Goal: Task Accomplishment & Management: Complete application form

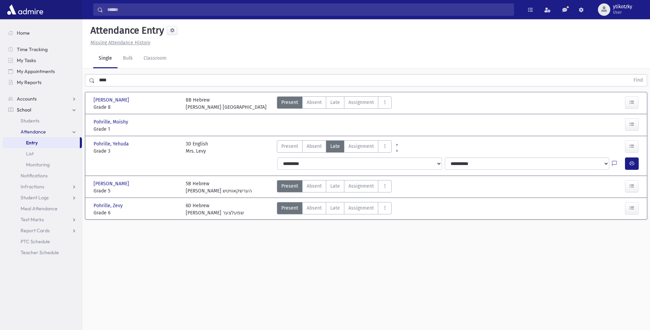
scroll to position [15, 0]
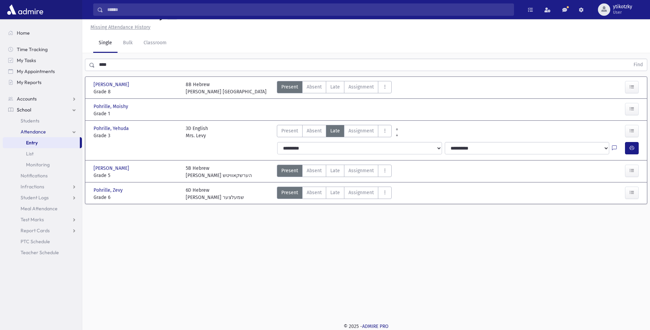
click at [167, 64] on input "****" at bounding box center [362, 65] width 535 height 12
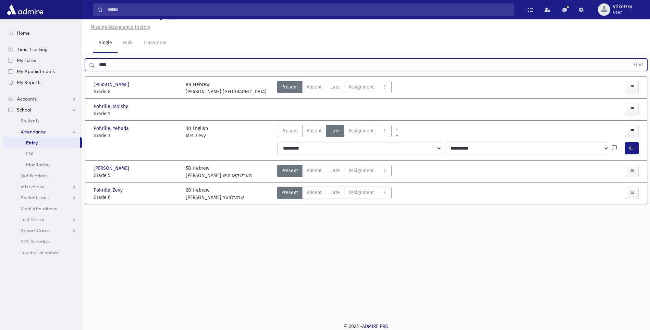
click at [630, 59] on button "Find" at bounding box center [638, 65] width 17 height 12
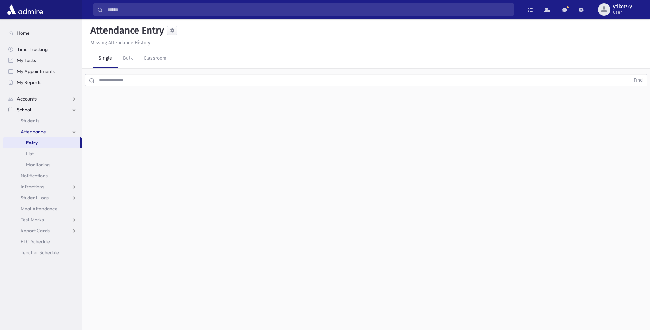
click at [155, 84] on input "text" at bounding box center [362, 80] width 535 height 12
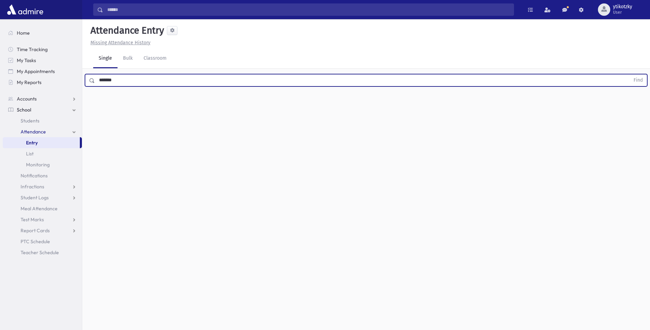
click at [630, 74] on button "Find" at bounding box center [638, 80] width 17 height 12
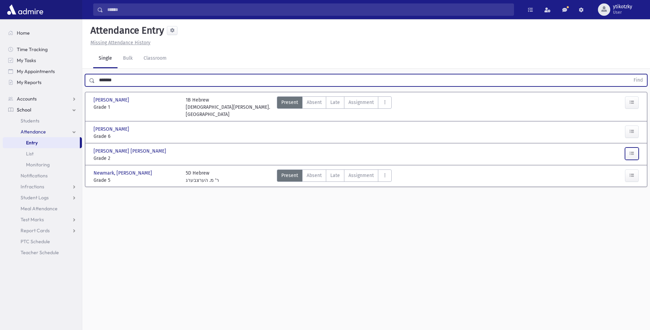
click at [628, 147] on button "button" at bounding box center [632, 153] width 14 height 12
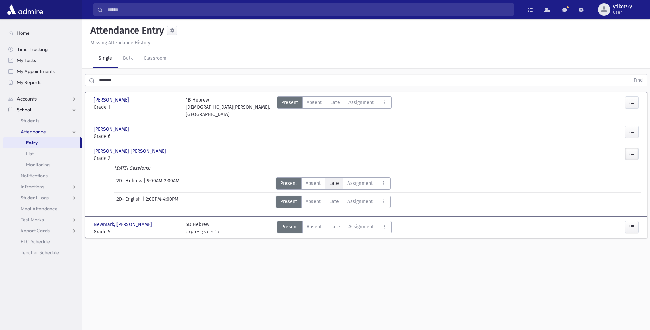
click at [336, 180] on span "Late" at bounding box center [334, 183] width 10 height 7
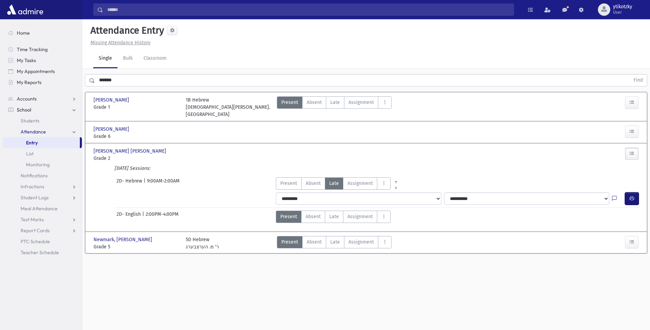
click at [628, 192] on button "button" at bounding box center [632, 198] width 14 height 12
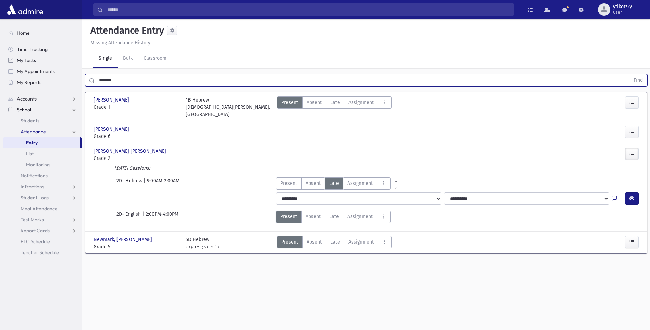
drag, startPoint x: 135, startPoint y: 83, endPoint x: 19, endPoint y: 64, distance: 117.9
click at [19, 64] on div "Search Results All Accounts" at bounding box center [325, 172] width 650 height 345
click at [630, 74] on button "Find" at bounding box center [638, 80] width 17 height 12
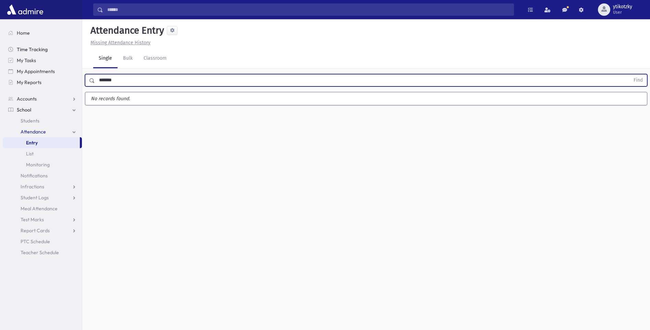
click at [630, 74] on button "Find" at bounding box center [638, 80] width 17 height 12
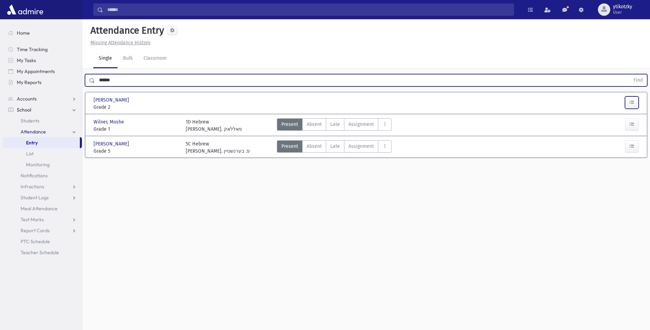
click at [627, 106] on button "button" at bounding box center [632, 102] width 14 height 12
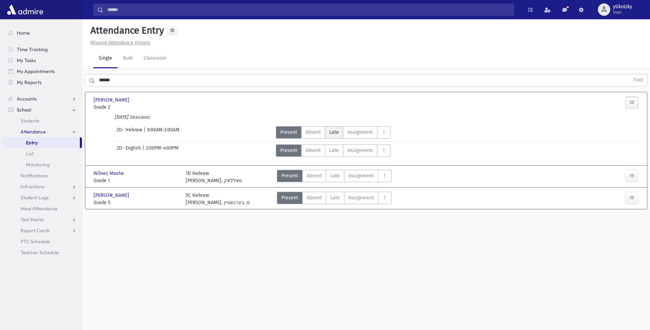
click at [334, 135] on span "Late" at bounding box center [334, 132] width 10 height 7
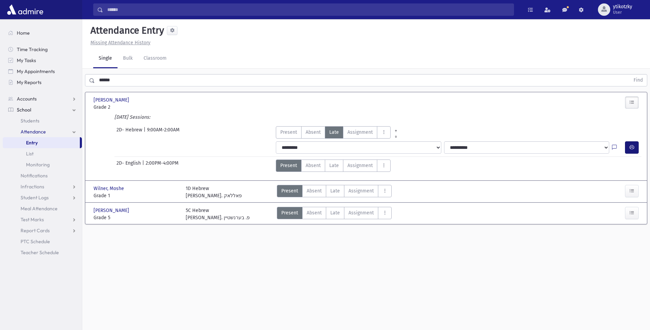
click at [625, 144] on div "**********" at bounding box center [457, 147] width 368 height 12
drag, startPoint x: 625, startPoint y: 144, endPoint x: 634, endPoint y: 147, distance: 9.2
click at [634, 147] on icon "button" at bounding box center [632, 147] width 5 height 6
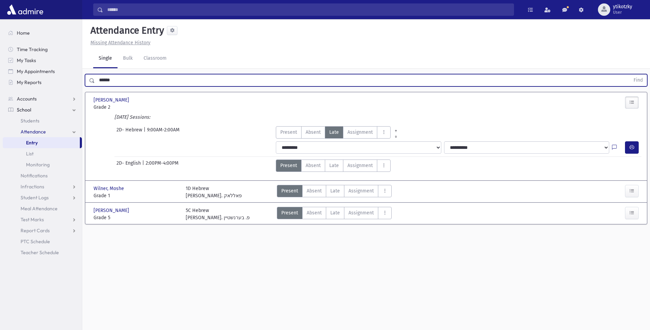
drag, startPoint x: 150, startPoint y: 74, endPoint x: 90, endPoint y: 72, distance: 60.0
click at [90, 72] on div "****** Find" at bounding box center [366, 79] width 568 height 21
click at [630, 74] on button "Find" at bounding box center [638, 80] width 17 height 12
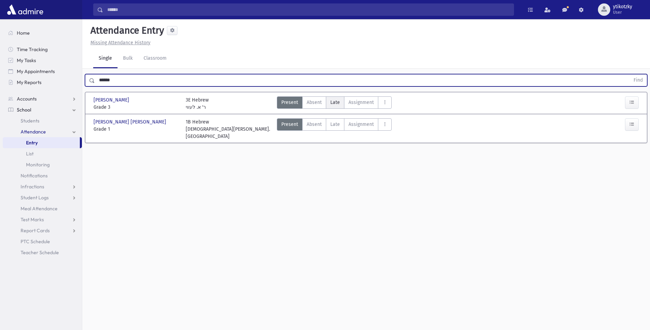
click at [332, 107] on label "Late Late" at bounding box center [335, 102] width 19 height 12
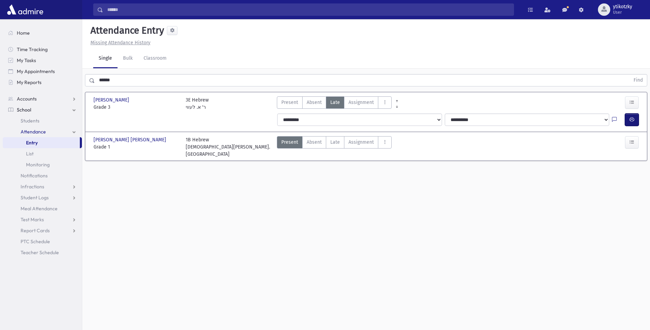
click at [634, 122] on button "button" at bounding box center [632, 119] width 14 height 12
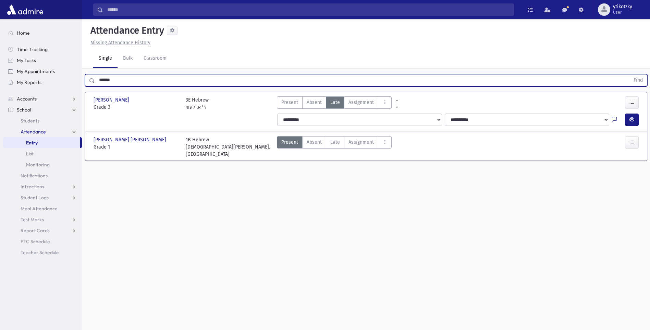
drag, startPoint x: 124, startPoint y: 80, endPoint x: 43, endPoint y: 76, distance: 80.6
click at [44, 77] on div "Search Results All Accounts" at bounding box center [325, 172] width 650 height 345
click at [630, 74] on button "Find" at bounding box center [638, 80] width 17 height 12
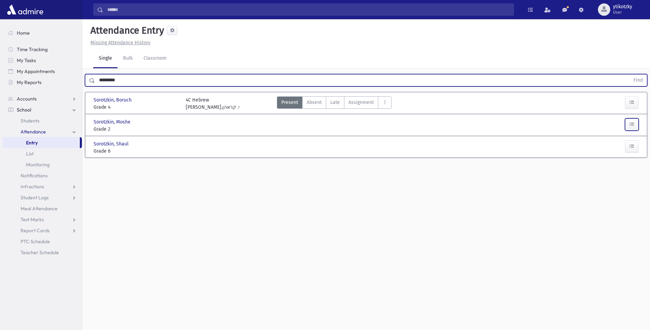
click at [634, 121] on button "button" at bounding box center [632, 124] width 14 height 12
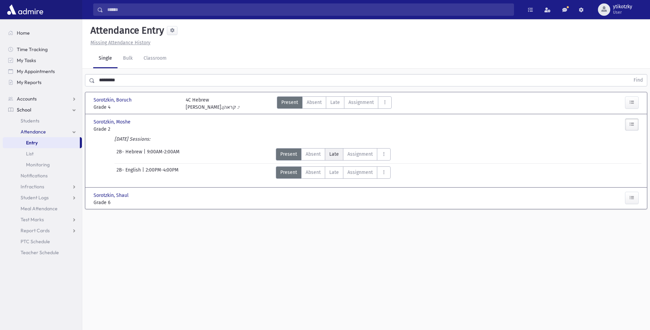
click at [341, 155] on label "Late Late" at bounding box center [334, 154] width 19 height 12
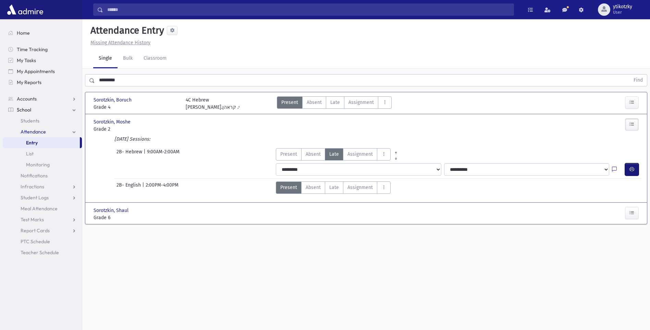
click at [634, 169] on icon "button" at bounding box center [632, 169] width 5 height 6
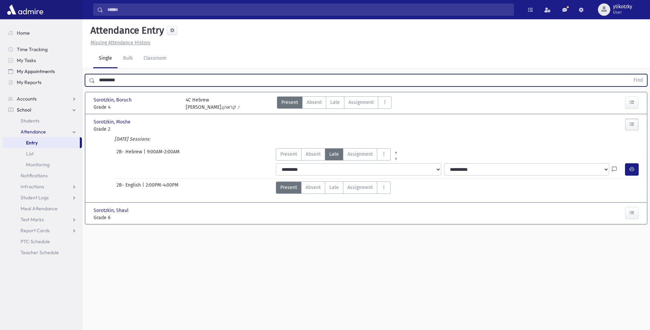
drag, startPoint x: 136, startPoint y: 82, endPoint x: 22, endPoint y: 71, distance: 114.9
click at [22, 71] on div "Search Results All Accounts" at bounding box center [325, 172] width 650 height 345
click at [630, 74] on button "Find" at bounding box center [638, 80] width 17 height 12
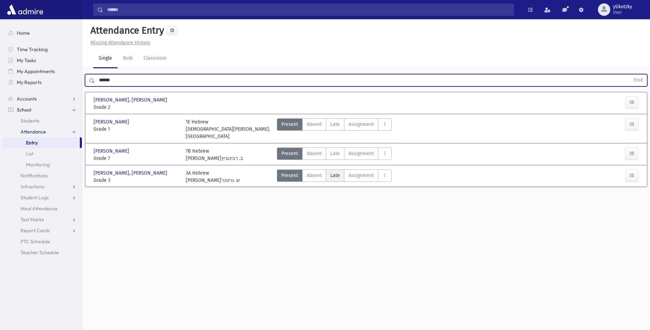
click at [330, 172] on span "Late" at bounding box center [335, 175] width 10 height 7
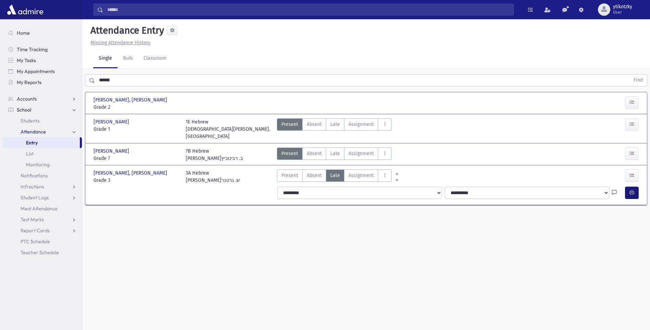
click at [626, 186] on div "**********" at bounding box center [457, 192] width 367 height 12
click at [627, 186] on button "button" at bounding box center [632, 192] width 14 height 12
drag, startPoint x: 121, startPoint y: 83, endPoint x: 53, endPoint y: 80, distance: 67.2
click at [53, 80] on div "Search Results All Accounts" at bounding box center [325, 172] width 650 height 345
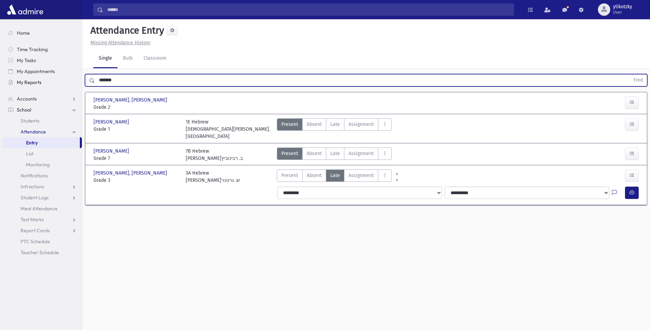
click at [630, 74] on button "Find" at bounding box center [638, 80] width 17 height 12
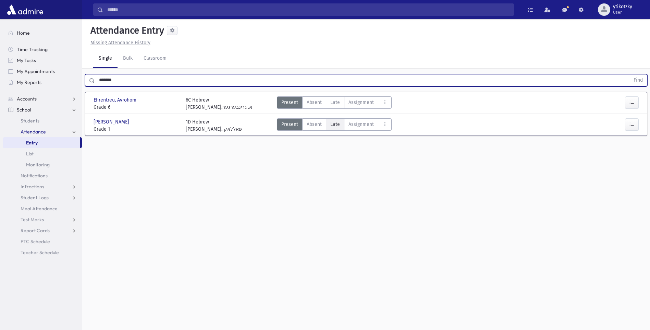
click at [333, 125] on span "Late" at bounding box center [335, 124] width 10 height 7
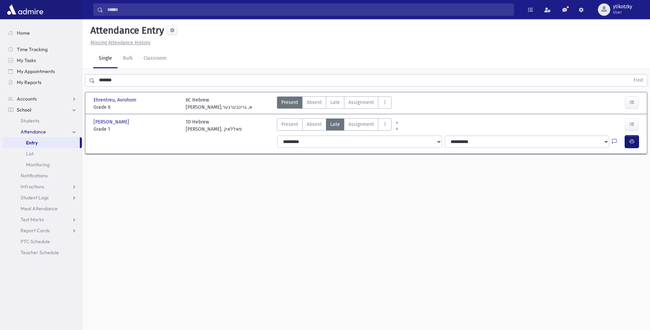
click at [634, 144] on button "button" at bounding box center [632, 141] width 14 height 12
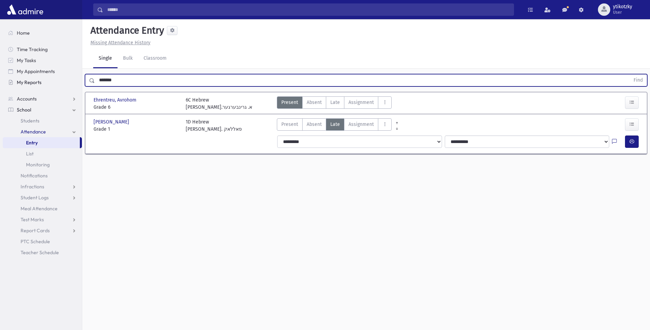
drag, startPoint x: 94, startPoint y: 79, endPoint x: 42, endPoint y: 79, distance: 51.1
click at [42, 79] on div "Search Results All Accounts" at bounding box center [325, 172] width 650 height 345
click at [630, 74] on button "Find" at bounding box center [638, 80] width 17 height 12
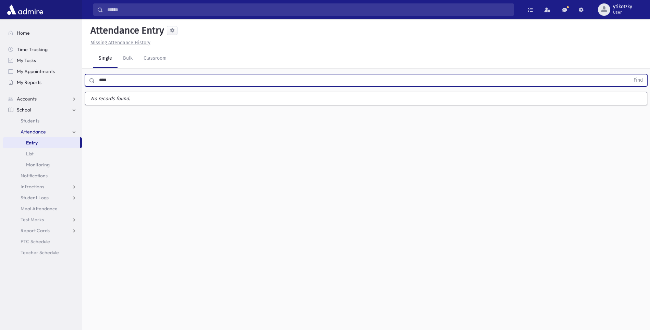
click at [630, 74] on button "Find" at bounding box center [638, 80] width 17 height 12
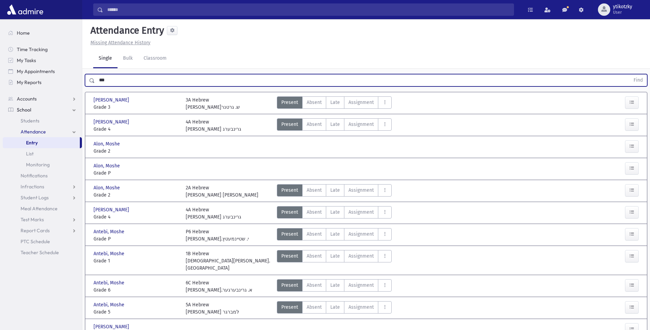
click at [630, 74] on button "Find" at bounding box center [638, 80] width 17 height 12
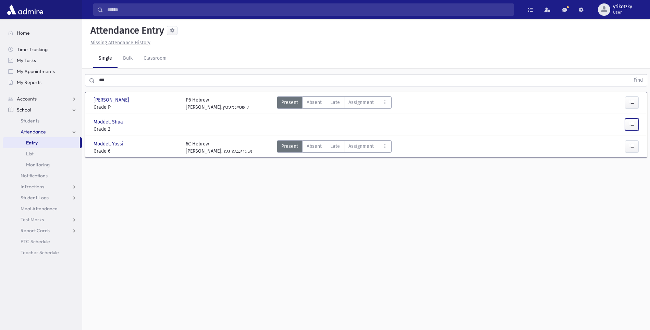
click at [632, 125] on icon "button" at bounding box center [632, 124] width 5 height 6
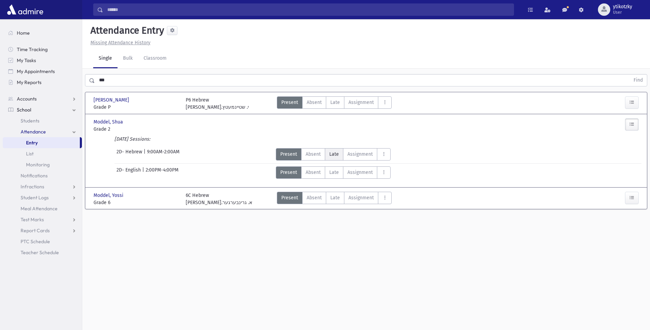
click at [339, 157] on label "Late Late" at bounding box center [334, 154] width 19 height 12
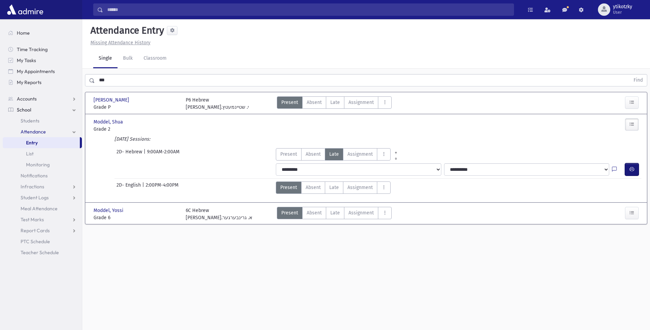
click at [631, 169] on icon "button" at bounding box center [632, 169] width 5 height 6
drag, startPoint x: 87, startPoint y: 74, endPoint x: 73, endPoint y: 74, distance: 14.4
click at [73, 74] on div "Search Results All Accounts" at bounding box center [325, 172] width 650 height 345
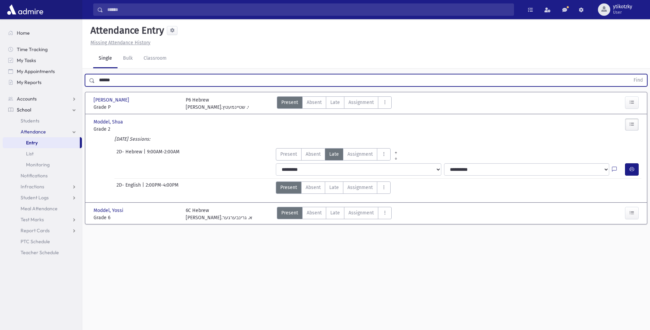
click at [630, 74] on button "Find" at bounding box center [638, 80] width 17 height 12
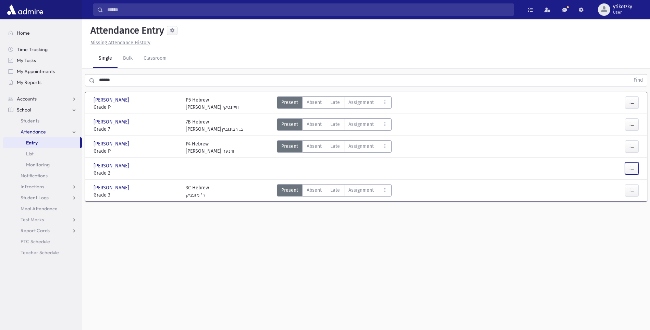
click at [628, 168] on button "button" at bounding box center [632, 168] width 14 height 12
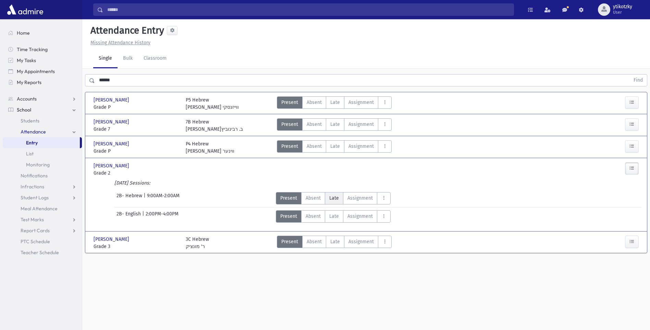
click at [340, 198] on label "Late Late" at bounding box center [334, 198] width 19 height 12
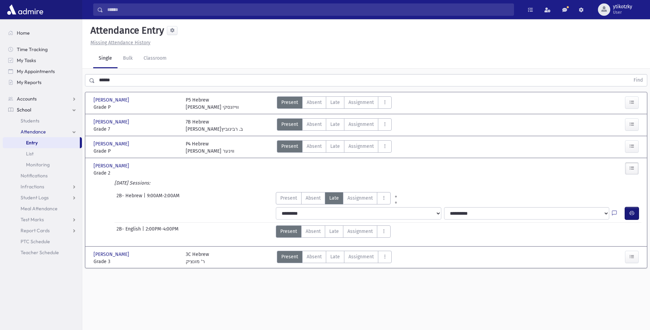
click at [628, 216] on button "button" at bounding box center [632, 213] width 14 height 12
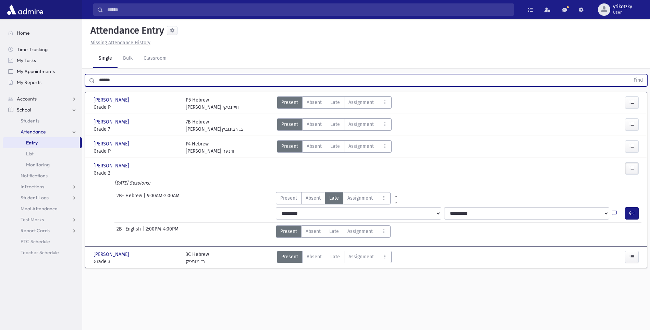
drag, startPoint x: 122, startPoint y: 75, endPoint x: 81, endPoint y: 74, distance: 41.5
click at [81, 74] on div "Search Results All Accounts" at bounding box center [325, 172] width 650 height 345
click at [630, 74] on button "Find" at bounding box center [638, 80] width 17 height 12
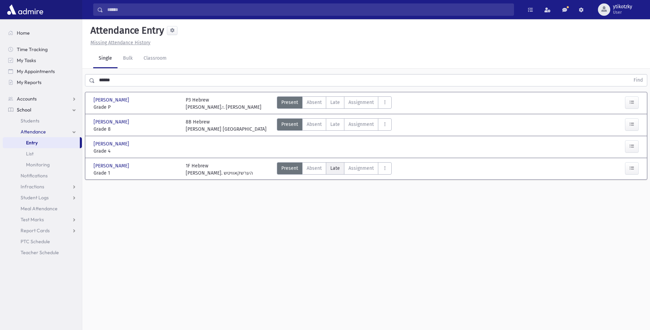
click at [339, 170] on span "Late" at bounding box center [335, 167] width 10 height 7
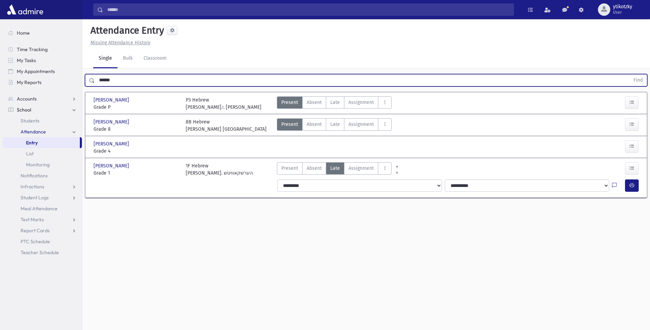
drag, startPoint x: 124, startPoint y: 76, endPoint x: 89, endPoint y: 70, distance: 35.8
click at [89, 70] on div "****** Find" at bounding box center [366, 79] width 568 height 21
click at [630, 74] on button "Find" at bounding box center [638, 80] width 17 height 12
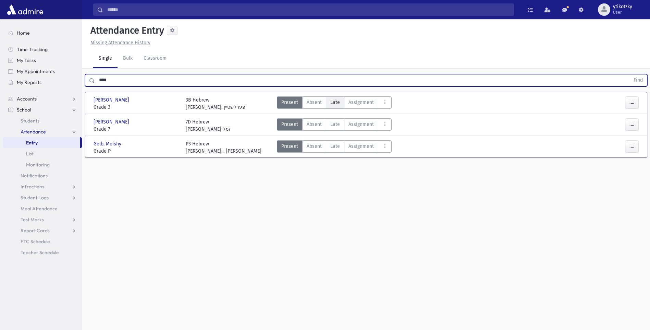
click at [332, 102] on span "Late" at bounding box center [335, 102] width 10 height 7
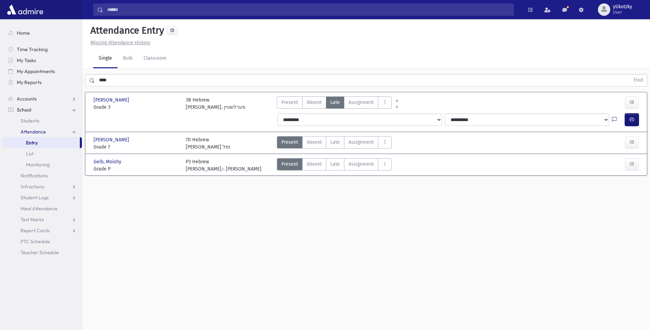
click at [635, 121] on button "button" at bounding box center [632, 119] width 14 height 12
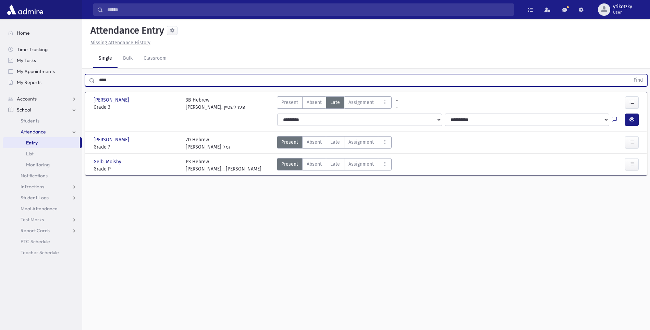
drag, startPoint x: 104, startPoint y: 80, endPoint x: 91, endPoint y: 80, distance: 13.0
click at [90, 80] on div "**** Find" at bounding box center [366, 80] width 562 height 12
click at [630, 74] on button "Find" at bounding box center [638, 80] width 17 height 12
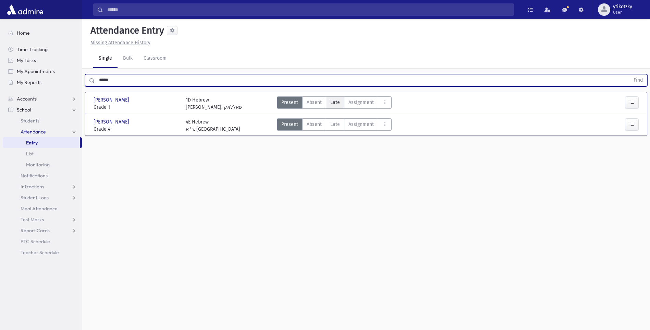
click at [330, 99] on label "Late Late" at bounding box center [335, 102] width 19 height 12
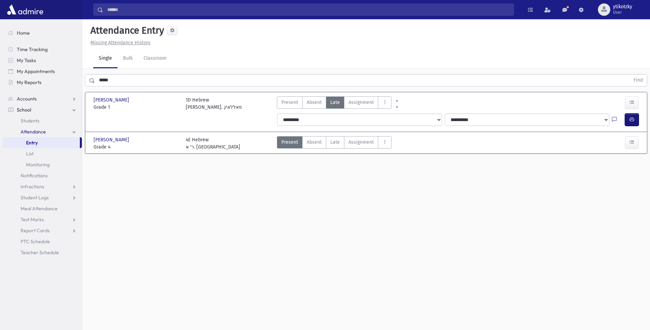
click at [626, 125] on button "button" at bounding box center [632, 119] width 14 height 12
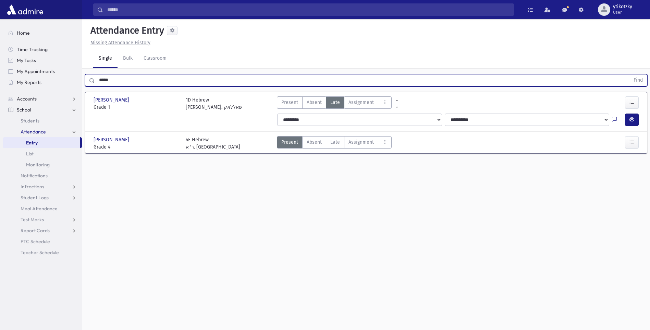
drag, startPoint x: 116, startPoint y: 82, endPoint x: 88, endPoint y: 82, distance: 28.4
click at [88, 82] on div "***** Find" at bounding box center [366, 80] width 562 height 12
click at [630, 74] on button "Find" at bounding box center [638, 80] width 17 height 12
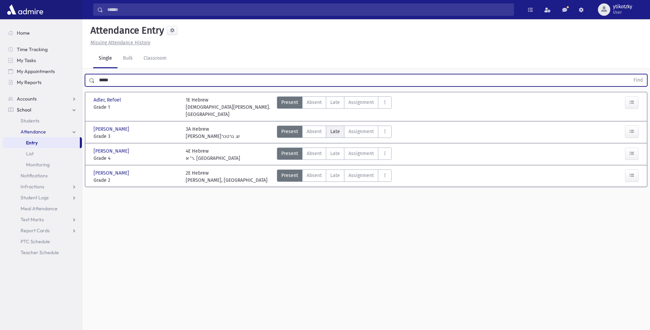
drag, startPoint x: 330, startPoint y: 125, endPoint x: 338, endPoint y: 125, distance: 8.2
click at [330, 128] on span "Late" at bounding box center [335, 131] width 10 height 7
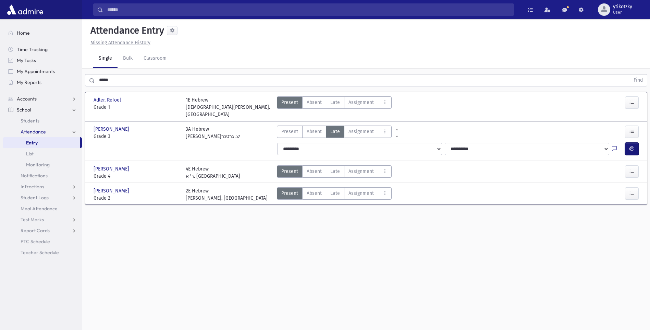
click at [630, 146] on icon "button" at bounding box center [632, 149] width 5 height 6
click at [341, 104] on label "Late Late" at bounding box center [335, 102] width 19 height 12
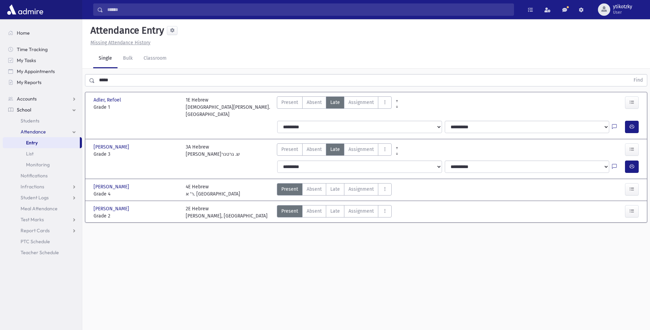
click at [639, 121] on div at bounding box center [633, 127] width 16 height 12
click at [635, 121] on button "button" at bounding box center [632, 127] width 14 height 12
click at [91, 78] on div "***** Find" at bounding box center [366, 80] width 562 height 12
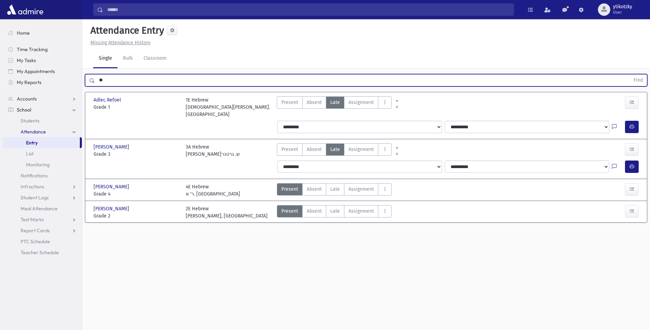
type input "*"
click at [630, 74] on button "Find" at bounding box center [638, 80] width 17 height 12
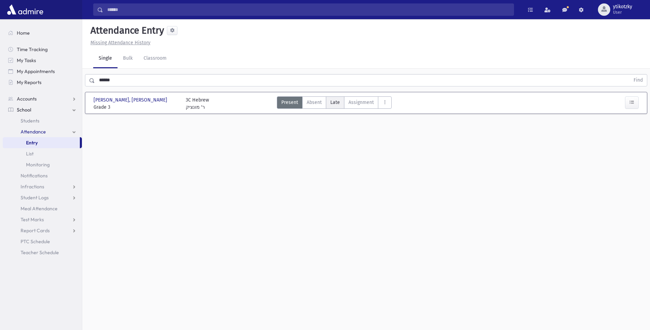
click at [330, 103] on span "Late" at bounding box center [335, 102] width 10 height 7
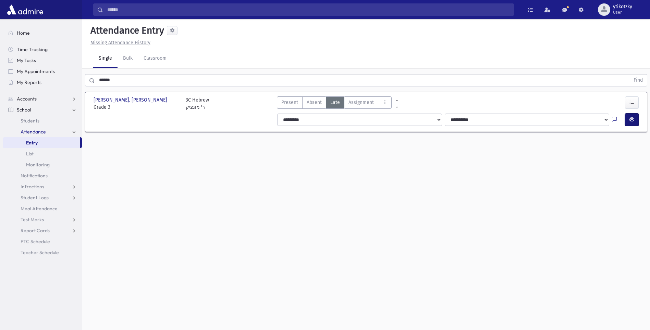
click at [637, 115] on button "button" at bounding box center [632, 119] width 14 height 12
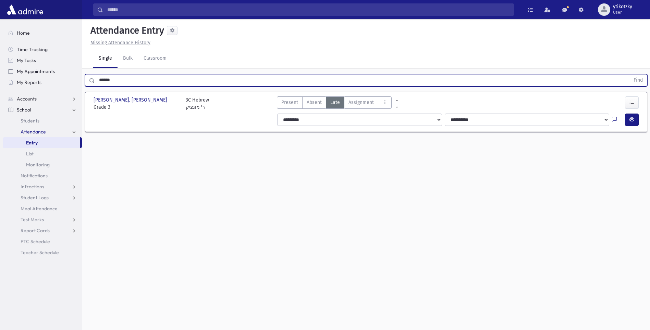
drag, startPoint x: 119, startPoint y: 77, endPoint x: 44, endPoint y: 73, distance: 75.5
click at [44, 73] on div "Search Results All Accounts" at bounding box center [325, 172] width 650 height 345
click at [630, 74] on button "Find" at bounding box center [638, 80] width 17 height 12
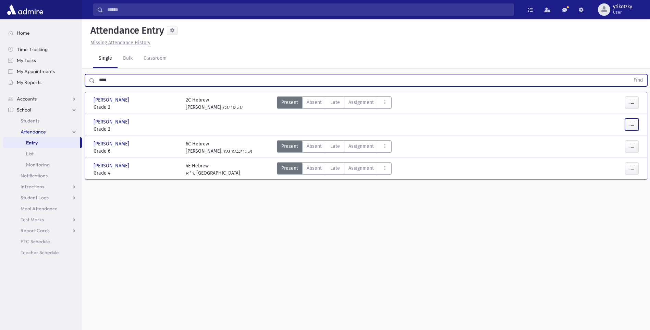
click at [630, 126] on icon "button" at bounding box center [632, 124] width 5 height 6
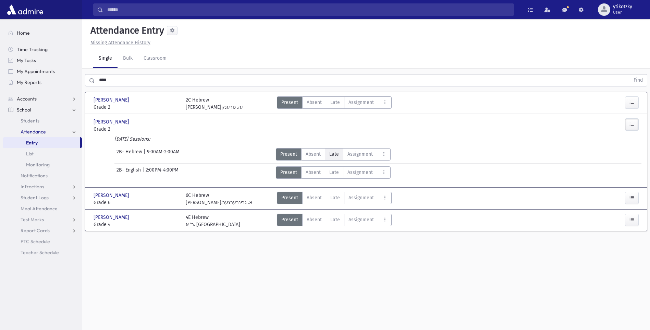
click at [328, 155] on label "Late Late" at bounding box center [334, 154] width 19 height 12
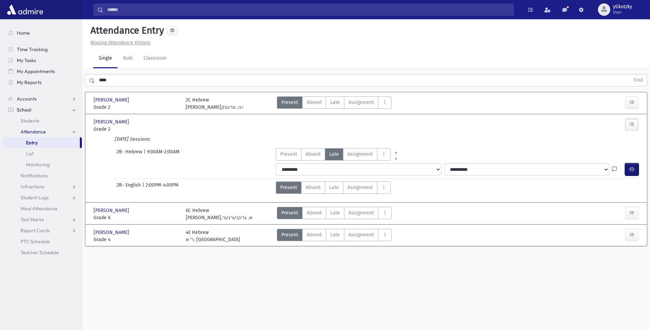
click at [632, 172] on span "button" at bounding box center [632, 169] width 5 height 6
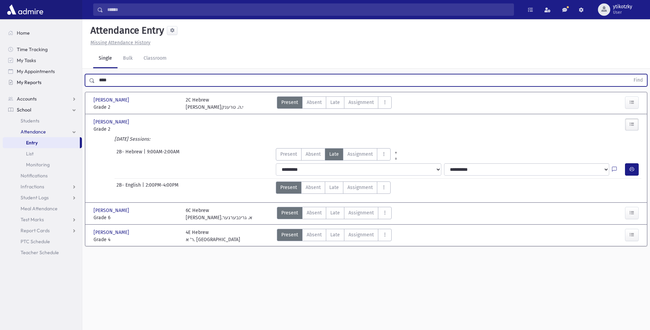
drag, startPoint x: 115, startPoint y: 77, endPoint x: 59, endPoint y: 78, distance: 55.9
click at [62, 79] on div "Search Results All Accounts" at bounding box center [325, 172] width 650 height 345
click at [630, 74] on button "Find" at bounding box center [638, 80] width 17 height 12
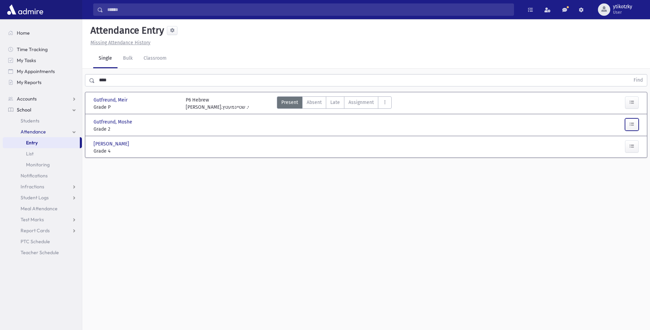
click at [625, 126] on button "button" at bounding box center [632, 124] width 14 height 12
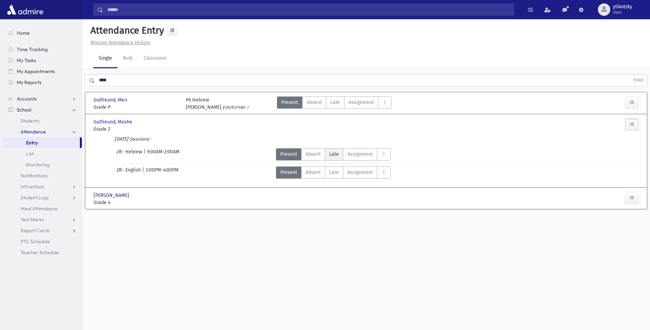
click at [335, 156] on span "Late" at bounding box center [334, 153] width 10 height 7
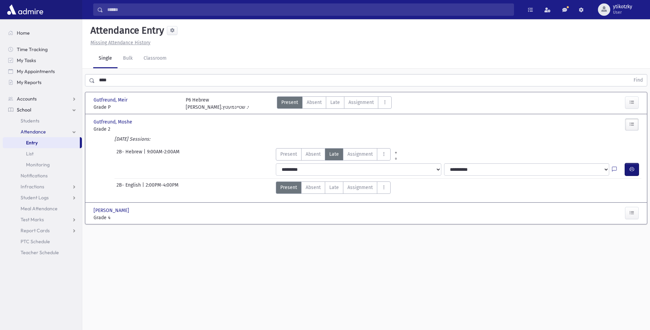
click at [633, 166] on icon "button" at bounding box center [632, 169] width 5 height 6
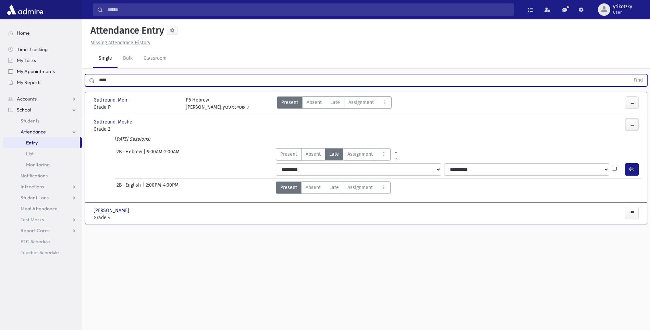
drag, startPoint x: 119, startPoint y: 83, endPoint x: 59, endPoint y: 76, distance: 60.6
click at [61, 76] on div "Search Results All Accounts" at bounding box center [325, 172] width 650 height 345
click at [630, 74] on button "Find" at bounding box center [638, 80] width 17 height 12
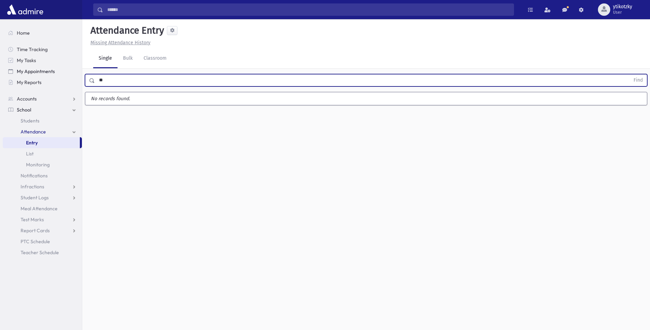
type input "*"
type input "****"
click at [630, 74] on button "Find" at bounding box center [638, 80] width 17 height 12
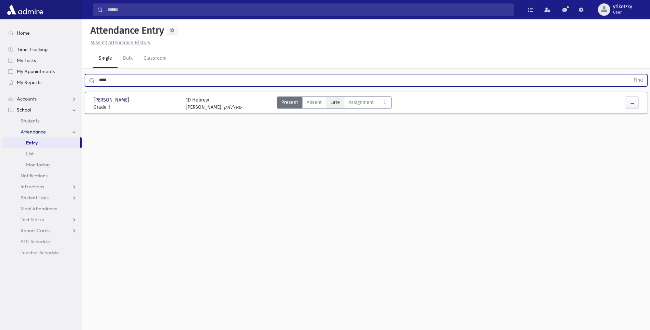
click at [341, 103] on label "Late Late" at bounding box center [335, 102] width 19 height 12
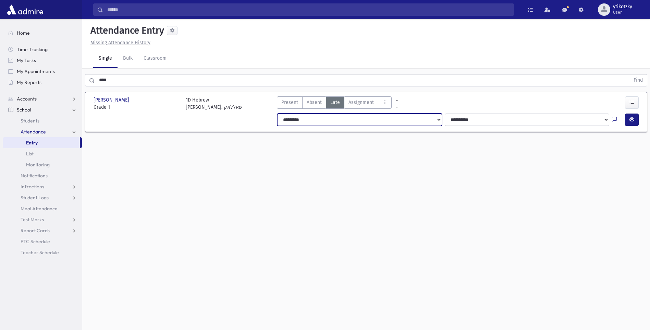
click at [303, 122] on select "**********" at bounding box center [359, 119] width 164 height 12
click at [277, 113] on select "**********" at bounding box center [359, 119] width 164 height 12
click at [301, 137] on section "Feifer, Moshe Yaakov Feifer, Moshe Yaakov Grade 1 Grade 1 1D Hebrew רבי י. פאלל…" at bounding box center [366, 115] width 568 height 53
drag, startPoint x: 301, startPoint y: 137, endPoint x: 298, endPoint y: 120, distance: 17.6
click at [298, 120] on select "**********" at bounding box center [359, 119] width 164 height 12
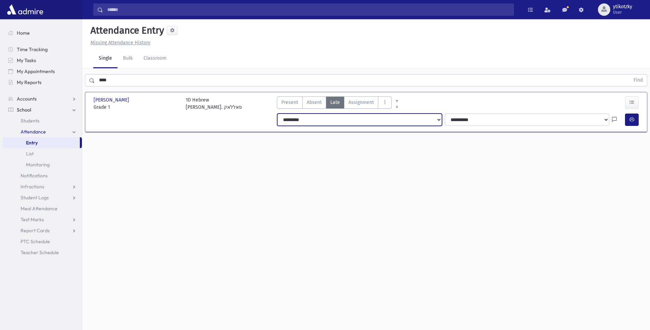
select select "*******"
click at [277, 113] on select "**********" at bounding box center [359, 119] width 164 height 12
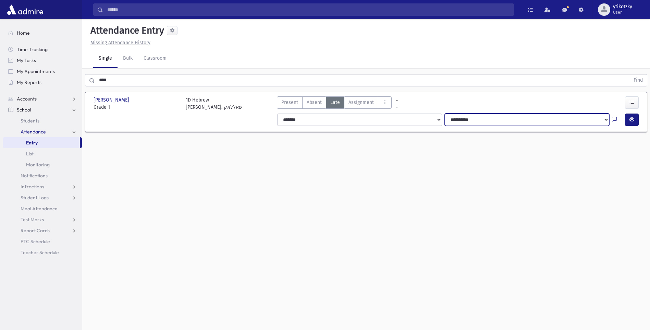
click at [477, 122] on select "**********" at bounding box center [527, 119] width 164 height 12
click at [445, 113] on select "**********" at bounding box center [527, 119] width 164 height 12
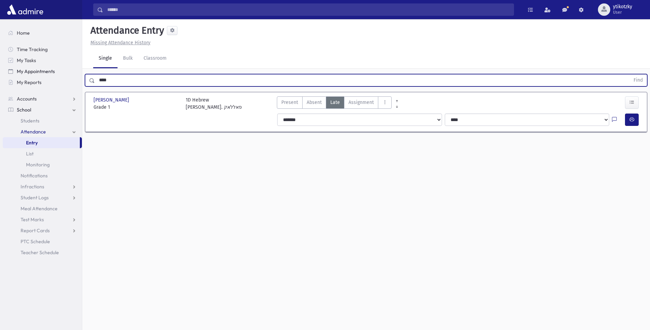
drag, startPoint x: 108, startPoint y: 78, endPoint x: 23, endPoint y: 71, distance: 84.9
click at [31, 72] on div "Search Results All Accounts" at bounding box center [325, 172] width 650 height 345
click at [630, 74] on button "Find" at bounding box center [638, 80] width 17 height 12
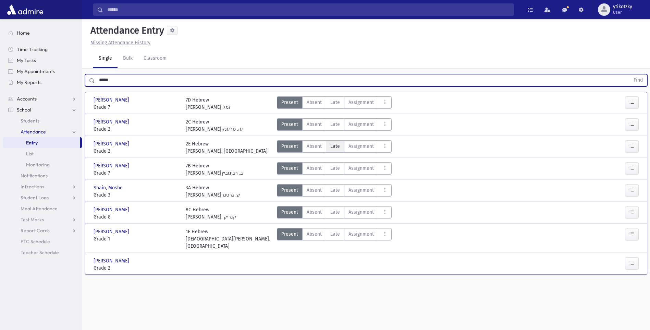
click at [328, 147] on label "Late Late" at bounding box center [335, 146] width 19 height 12
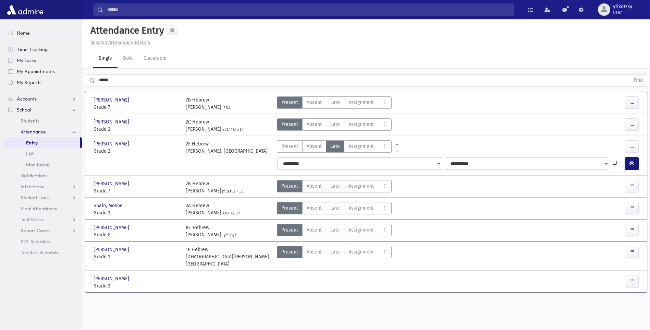
click at [632, 160] on button "button" at bounding box center [632, 163] width 14 height 12
click at [336, 208] on span "Late" at bounding box center [335, 207] width 10 height 7
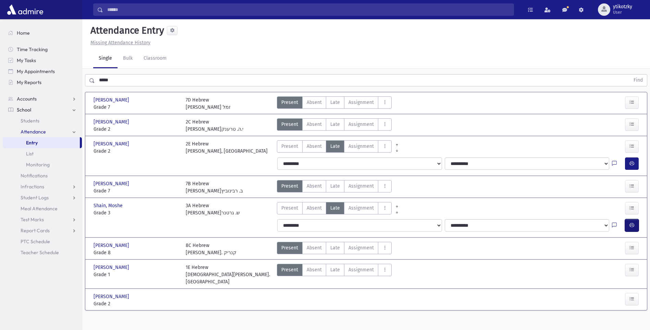
click at [631, 227] on icon "button" at bounding box center [632, 225] width 5 height 6
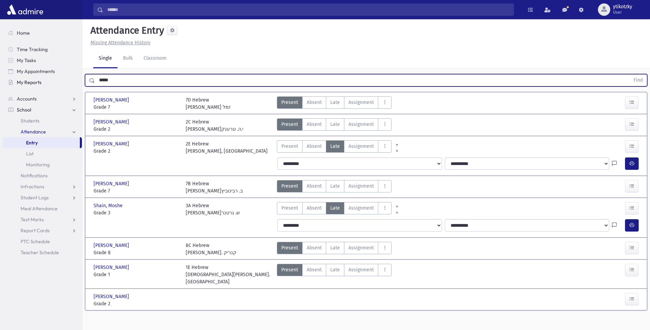
drag, startPoint x: 120, startPoint y: 84, endPoint x: 24, endPoint y: 77, distance: 96.9
click at [28, 77] on div "Search Results All Accounts" at bounding box center [325, 172] width 650 height 345
click at [630, 74] on button "Find" at bounding box center [638, 80] width 17 height 12
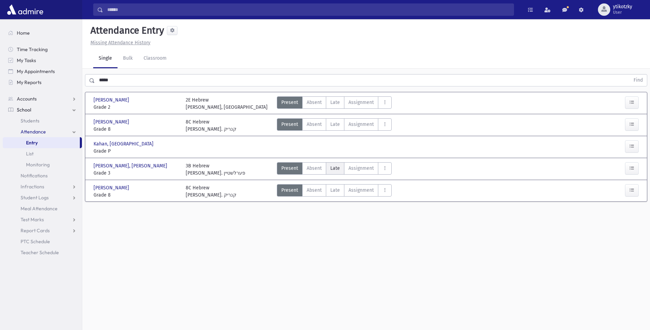
click at [337, 169] on span "Late" at bounding box center [335, 167] width 10 height 7
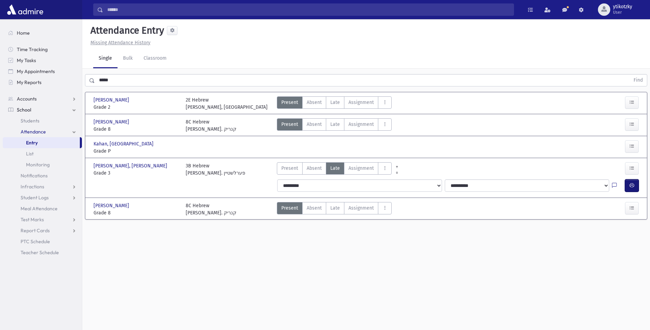
click at [634, 187] on icon "button" at bounding box center [632, 185] width 5 height 6
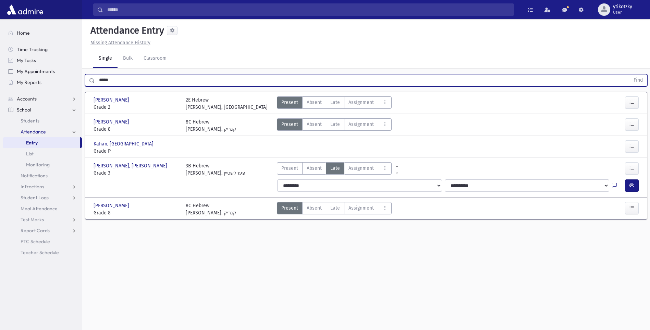
drag, startPoint x: 56, startPoint y: 79, endPoint x: 15, endPoint y: 74, distance: 41.7
click at [35, 79] on div "Search Results All Accounts" at bounding box center [325, 172] width 650 height 345
click at [630, 74] on button "Find" at bounding box center [638, 80] width 17 height 12
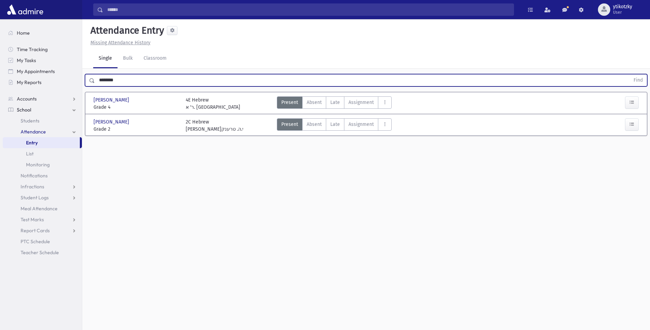
drag, startPoint x: 123, startPoint y: 77, endPoint x: 110, endPoint y: 77, distance: 13.0
click at [110, 77] on input "********" at bounding box center [362, 80] width 535 height 12
click at [630, 74] on button "Find" at bounding box center [638, 80] width 17 height 12
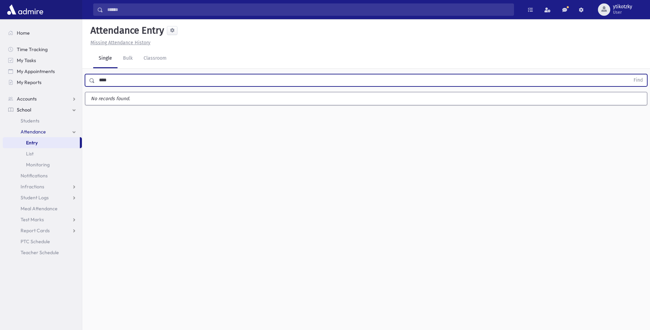
click at [630, 74] on button "Find" at bounding box center [638, 80] width 17 height 12
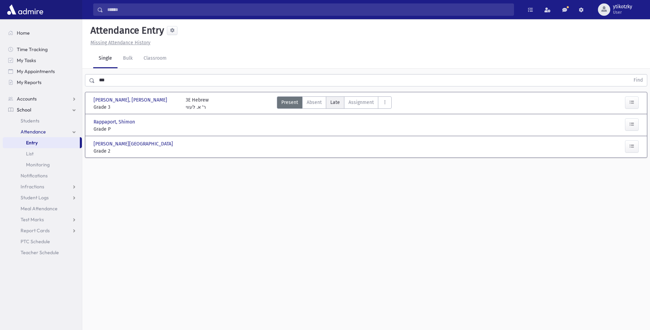
click at [334, 103] on span "Late" at bounding box center [335, 102] width 10 height 7
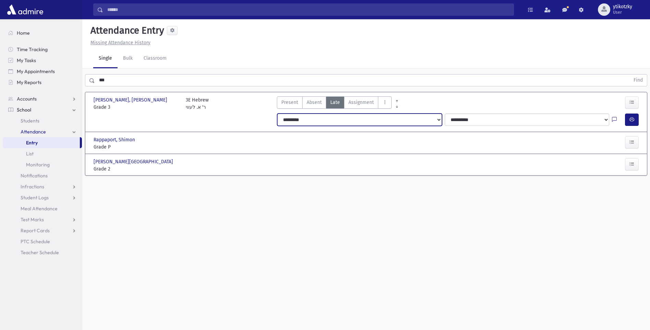
click at [321, 123] on select "**********" at bounding box center [359, 119] width 164 height 12
click at [277, 113] on select "**********" at bounding box center [359, 119] width 164 height 12
click at [637, 116] on button "button" at bounding box center [632, 119] width 14 height 12
click at [88, 77] on div "*** Find" at bounding box center [366, 80] width 562 height 12
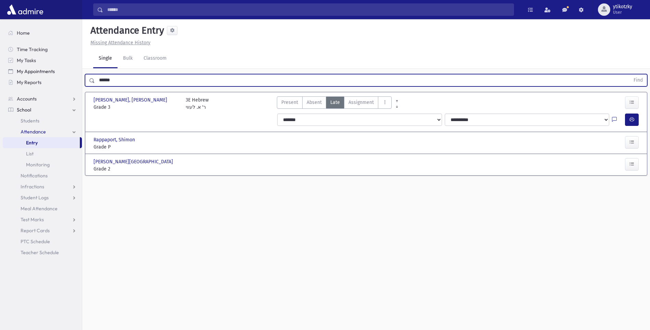
click at [630, 74] on button "Find" at bounding box center [638, 80] width 17 height 12
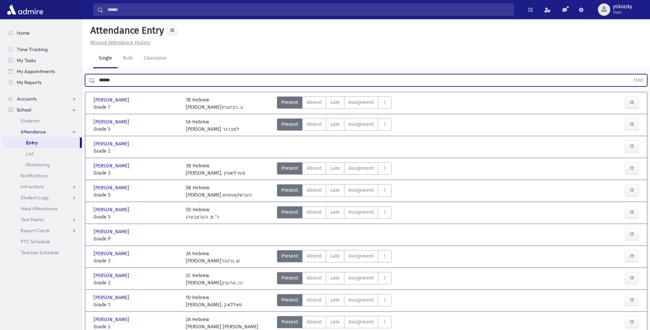
click at [641, 145] on div at bounding box center [619, 147] width 46 height 14
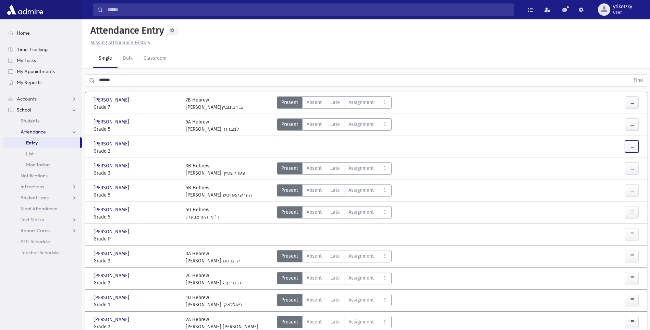
click at [637, 145] on button "button" at bounding box center [632, 146] width 14 height 12
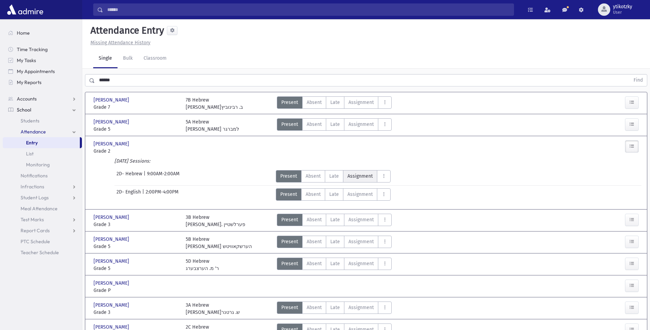
click at [348, 177] on span "Assignment" at bounding box center [359, 175] width 25 height 7
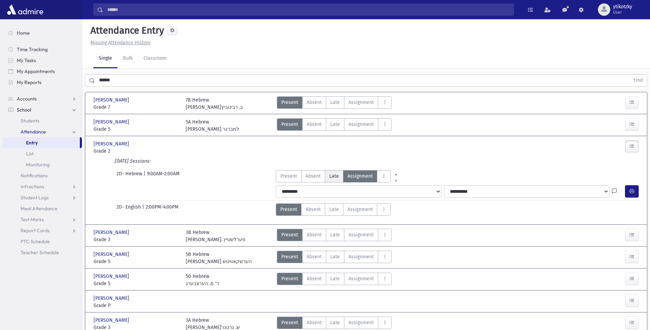
click at [339, 175] on label "Late Late" at bounding box center [334, 176] width 19 height 12
click at [627, 191] on button "button" at bounding box center [632, 191] width 14 height 12
click at [281, 172] on label "Present P" at bounding box center [289, 176] width 26 height 12
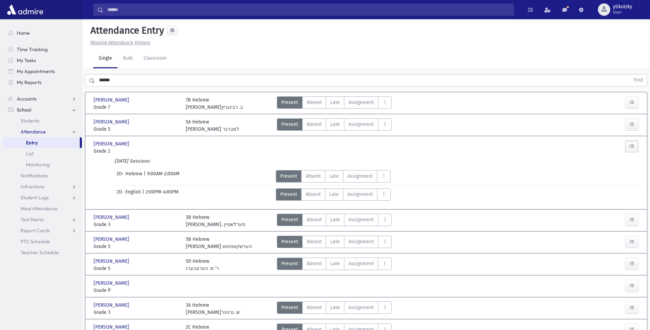
click at [83, 85] on div "****** Find" at bounding box center [366, 79] width 568 height 21
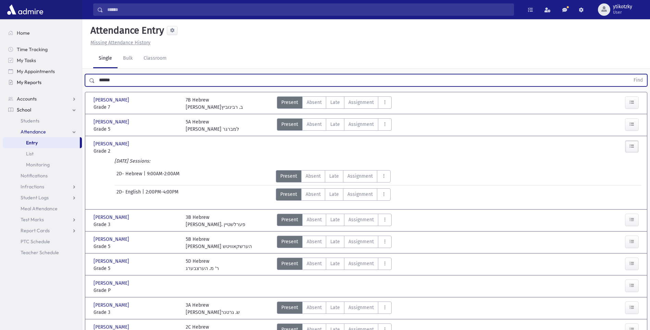
click at [630, 74] on button "Find" at bounding box center [638, 80] width 17 height 12
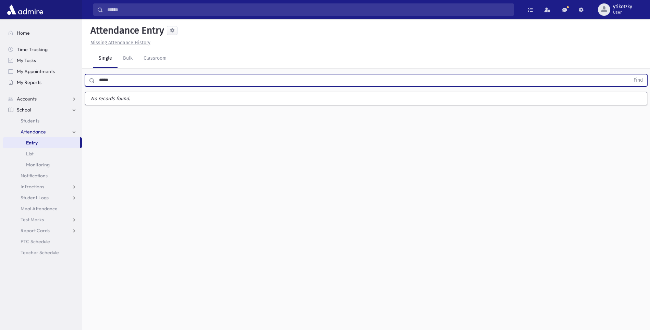
click at [630, 74] on button "Find" at bounding box center [638, 80] width 17 height 12
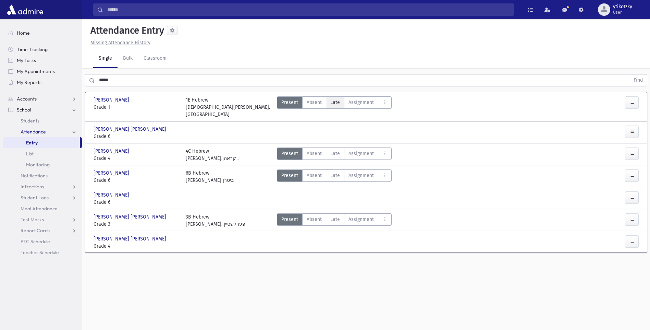
click at [336, 100] on span "Late" at bounding box center [335, 102] width 10 height 7
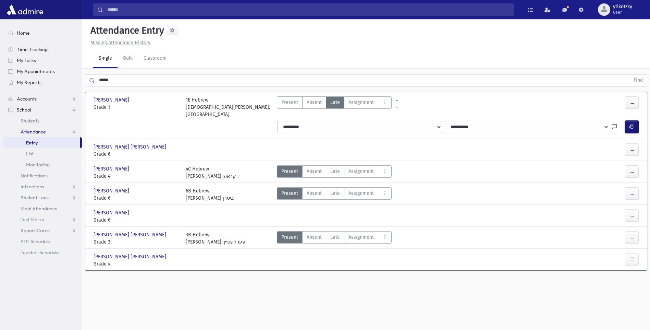
click at [627, 122] on button "button" at bounding box center [632, 127] width 14 height 12
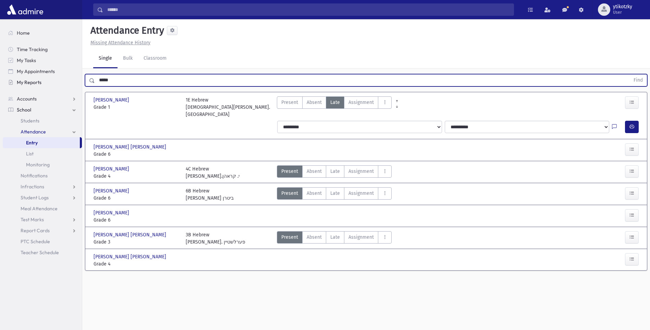
drag, startPoint x: 76, startPoint y: 84, endPoint x: 34, endPoint y: 84, distance: 42.2
click at [36, 84] on div "Search Results All Accounts" at bounding box center [325, 172] width 650 height 345
click at [630, 74] on button "Find" at bounding box center [638, 80] width 17 height 12
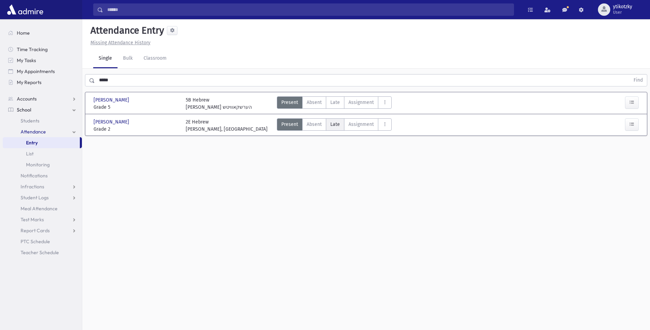
click at [334, 123] on span "Late" at bounding box center [335, 124] width 10 height 7
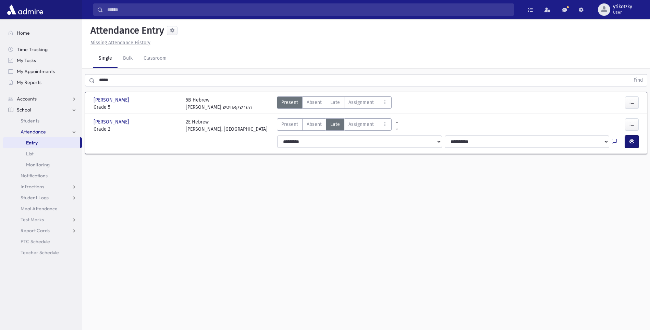
click at [628, 144] on button "button" at bounding box center [632, 141] width 14 height 12
drag, startPoint x: 36, startPoint y: 73, endPoint x: 7, endPoint y: 71, distance: 28.9
click at [7, 71] on div "Search Results All Accounts" at bounding box center [325, 172] width 650 height 345
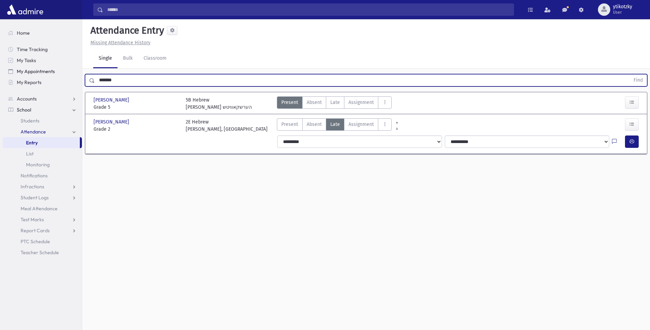
click at [630, 74] on button "Find" at bounding box center [638, 80] width 17 height 12
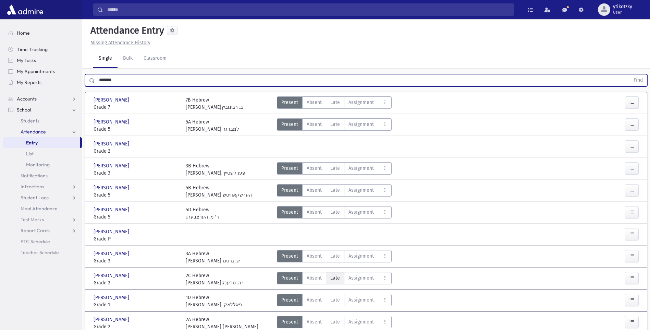
click at [335, 278] on span "Late" at bounding box center [335, 277] width 10 height 7
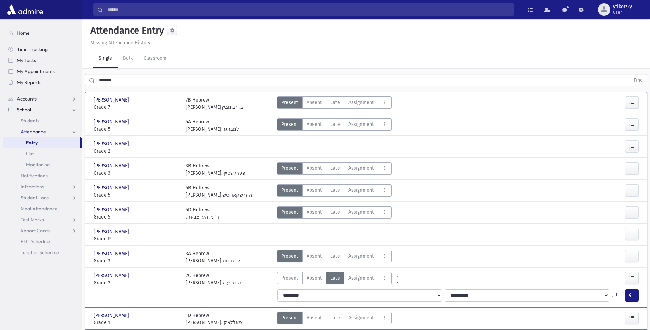
click at [639, 294] on div at bounding box center [633, 295] width 16 height 12
click at [635, 294] on button "button" at bounding box center [632, 295] width 14 height 12
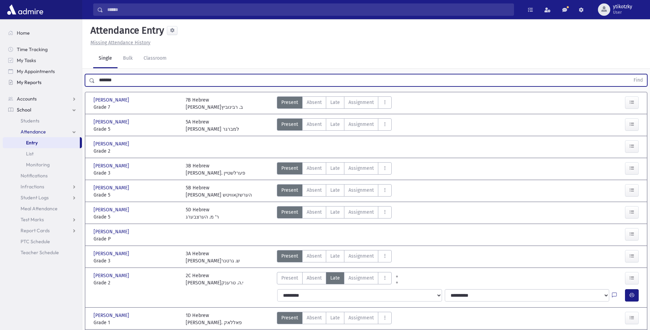
drag, startPoint x: 120, startPoint y: 82, endPoint x: 78, endPoint y: 80, distance: 41.5
click at [78, 80] on div "Search Results All Accounts" at bounding box center [325, 221] width 650 height 442
type input "****"
click at [630, 74] on button "Find" at bounding box center [638, 80] width 17 height 12
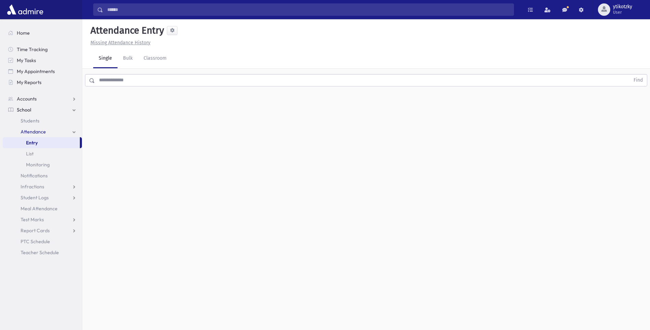
click at [180, 80] on input "text" at bounding box center [362, 80] width 535 height 12
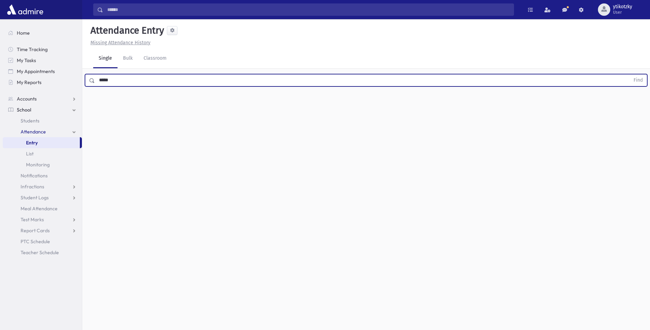
click at [630, 74] on button "Find" at bounding box center [638, 80] width 17 height 12
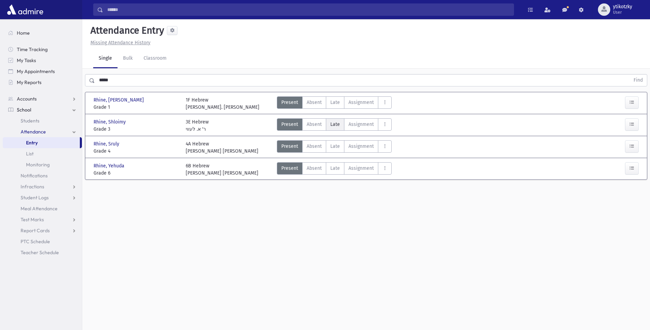
click at [339, 123] on span "Late" at bounding box center [335, 124] width 10 height 7
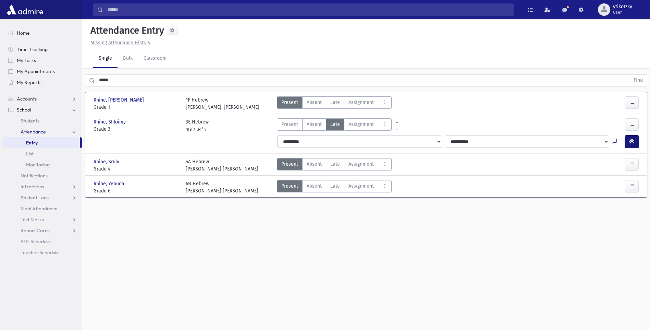
click at [631, 140] on icon "button" at bounding box center [632, 141] width 5 height 6
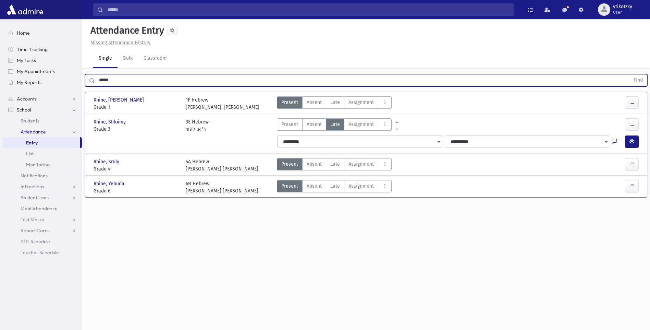
drag, startPoint x: 115, startPoint y: 85, endPoint x: 84, endPoint y: 78, distance: 31.3
click at [93, 80] on div "***** Find" at bounding box center [366, 80] width 562 height 12
click at [630, 74] on button "Find" at bounding box center [638, 80] width 17 height 12
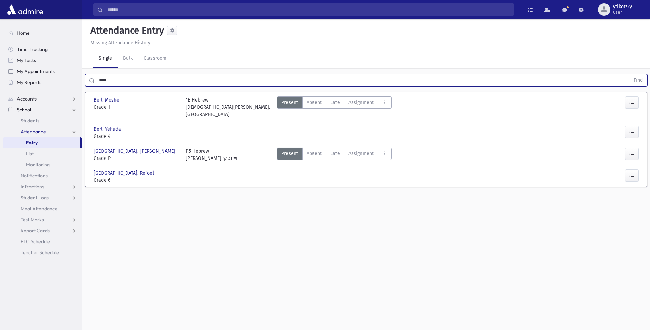
click at [630, 74] on button "Find" at bounding box center [638, 80] width 17 height 12
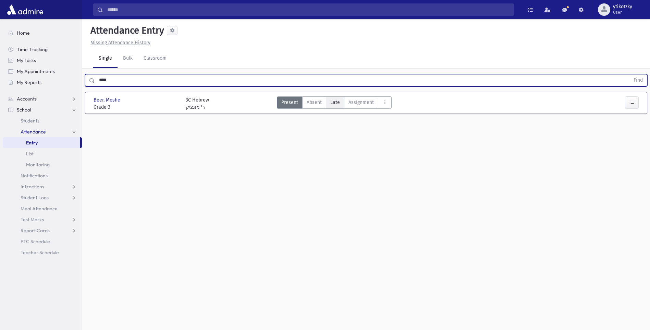
click at [335, 101] on span "Late" at bounding box center [335, 102] width 10 height 7
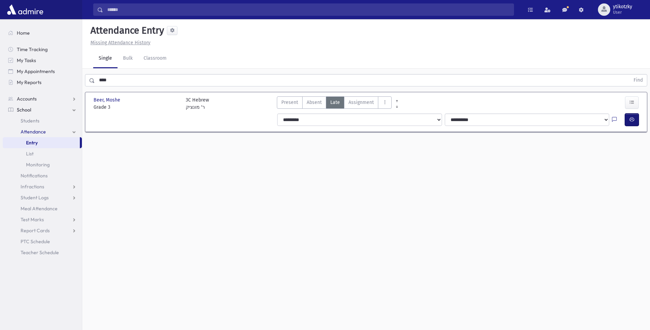
click at [636, 124] on button "button" at bounding box center [632, 119] width 14 height 12
click at [0, 74] on html "Search Results All Accounts Students" at bounding box center [325, 165] width 650 height 330
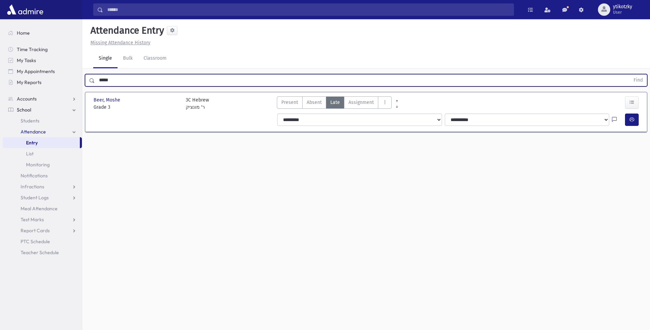
type input "*****"
click at [630, 74] on button "Find" at bounding box center [638, 80] width 17 height 12
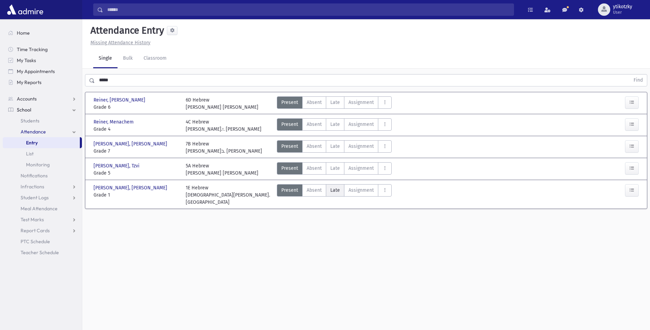
click at [338, 190] on span "Late" at bounding box center [335, 189] width 10 height 7
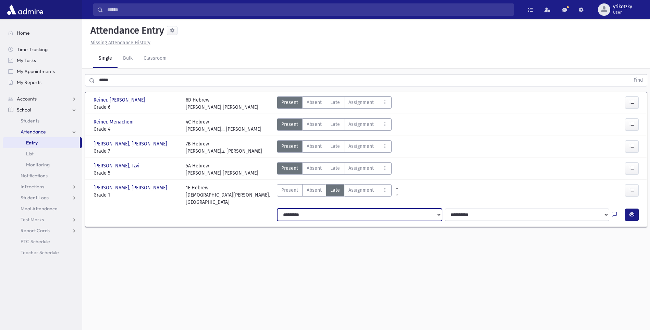
click at [327, 208] on select "**********" at bounding box center [359, 214] width 164 height 12
select select "*******"
click at [277, 208] on select "**********" at bounding box center [359, 214] width 164 height 12
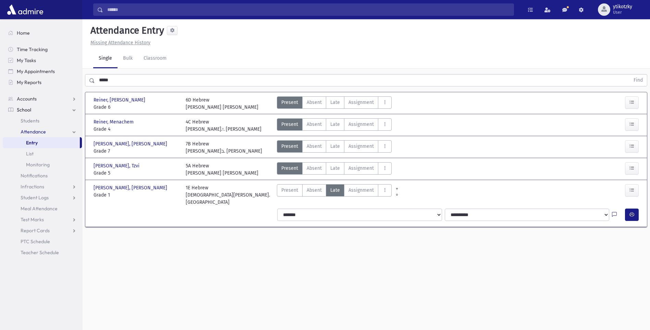
click at [633, 213] on div "**********" at bounding box center [459, 215] width 372 height 18
click at [633, 211] on icon "button" at bounding box center [632, 214] width 5 height 6
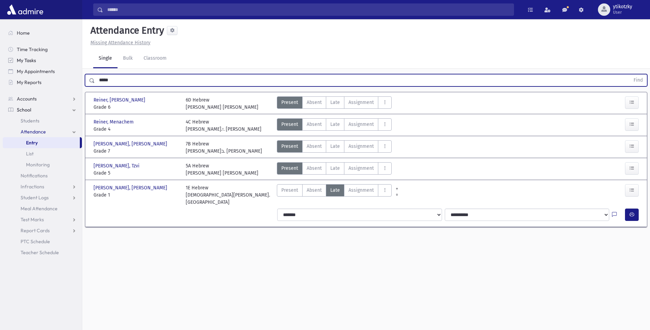
drag, startPoint x: 90, startPoint y: 75, endPoint x: 26, endPoint y: 64, distance: 64.6
click at [28, 68] on div "Search Results All Accounts" at bounding box center [325, 172] width 650 height 345
click at [630, 74] on button "Find" at bounding box center [638, 80] width 17 height 12
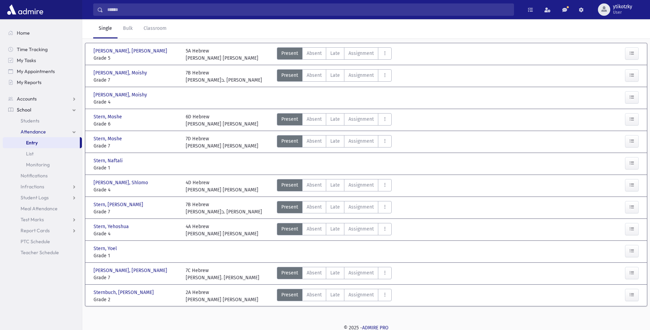
scroll to position [50, 0]
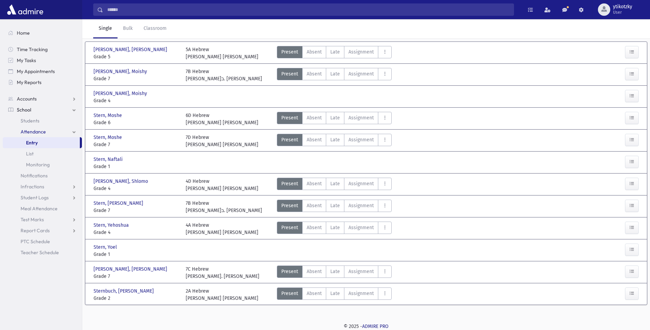
drag, startPoint x: 97, startPoint y: 277, endPoint x: 211, endPoint y: 276, distance: 113.8
click at [211, 276] on div "[PERSON_NAME], [PERSON_NAME], [PERSON_NAME] Grade 5 Grade 5 5A Hebrew [PERSON_N…" at bounding box center [366, 173] width 562 height 262
click at [211, 276] on div "7C Hebrew [PERSON_NAME] [PERSON_NAME]" at bounding box center [228, 272] width 92 height 14
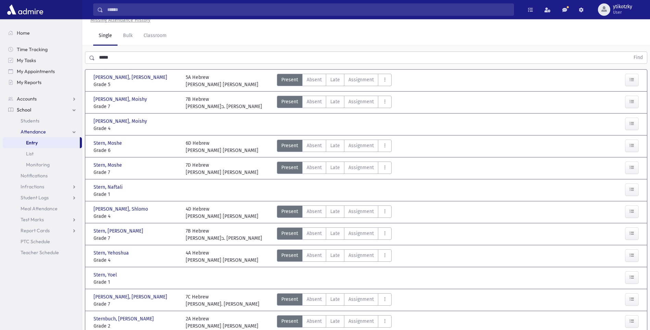
scroll to position [0, 0]
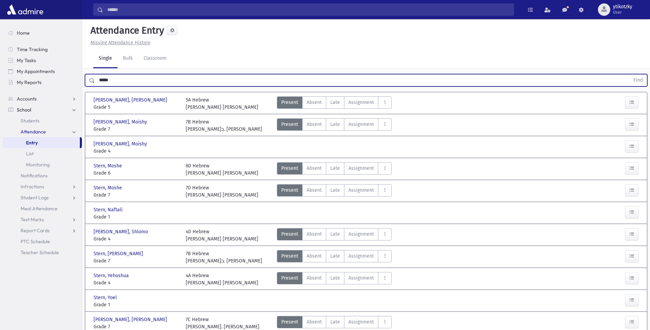
drag, startPoint x: 113, startPoint y: 79, endPoint x: 87, endPoint y: 75, distance: 26.3
click at [87, 75] on div "***** Find" at bounding box center [366, 80] width 562 height 12
click at [630, 74] on button "Find" at bounding box center [638, 80] width 17 height 12
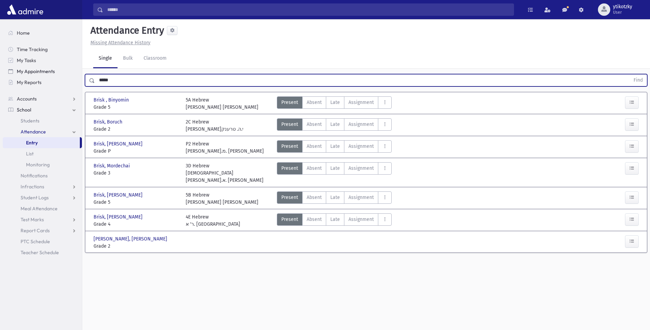
click at [15, 73] on div "Search Results All Accounts" at bounding box center [325, 172] width 650 height 345
type input "*****"
click at [630, 74] on button "Find" at bounding box center [638, 80] width 17 height 12
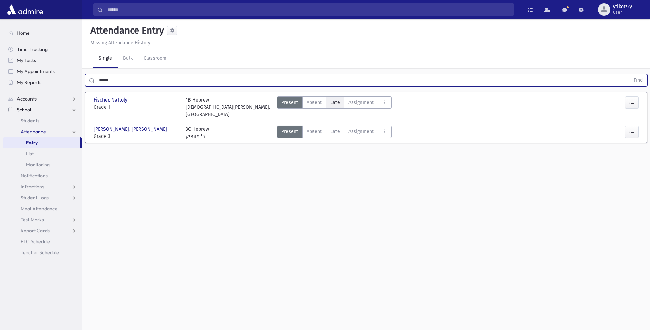
click at [330, 101] on span "Late" at bounding box center [335, 102] width 10 height 7
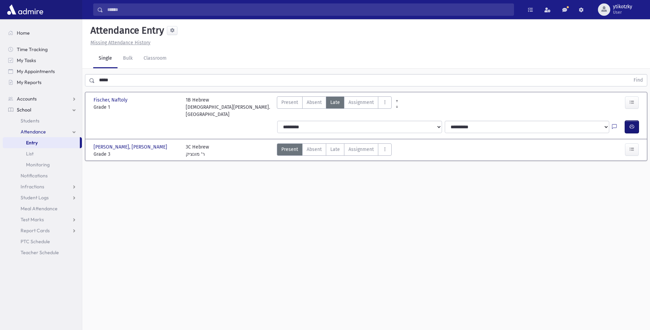
click at [631, 124] on icon "button" at bounding box center [632, 127] width 5 height 6
